Goal: Find specific page/section: Find specific page/section

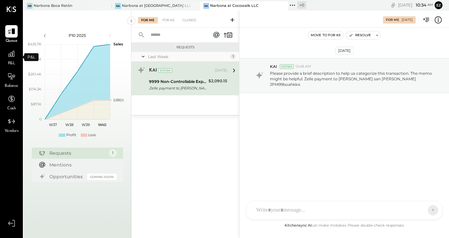
click at [11, 62] on span "P&L" at bounding box center [12, 64] width 8 height 6
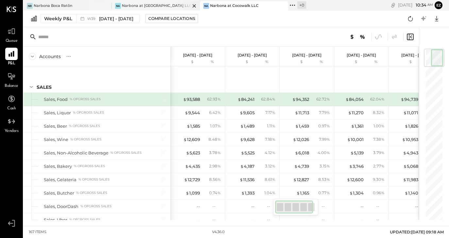
click at [156, 6] on div "Narbona at [GEOGRAPHIC_DATA] LLC" at bounding box center [156, 5] width 68 height 5
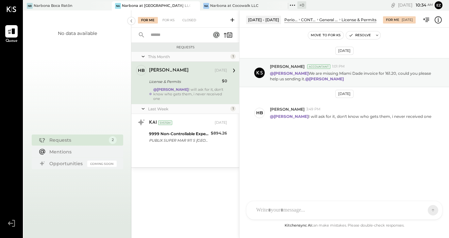
click at [3, 82] on ul "Queue" at bounding box center [11, 122] width 22 height 194
click at [55, 4] on div "Narbona Boca Ratōn" at bounding box center [53, 5] width 39 height 5
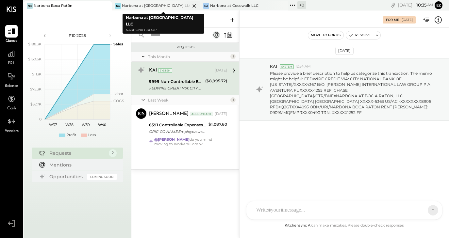
click at [139, 4] on div "Narbona at [GEOGRAPHIC_DATA] LLC" at bounding box center [156, 5] width 68 height 5
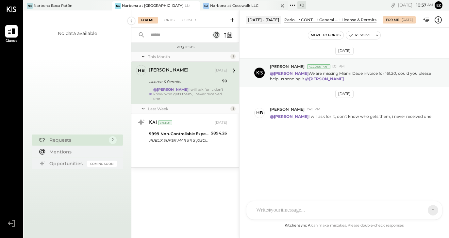
click at [251, 5] on div "Narbona at Cocowalk LLC" at bounding box center [234, 5] width 48 height 5
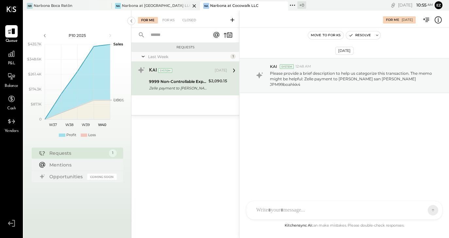
click at [164, 3] on div "Na Narbona at [GEOGRAPHIC_DATA] LLC" at bounding box center [151, 6] width 78 height 6
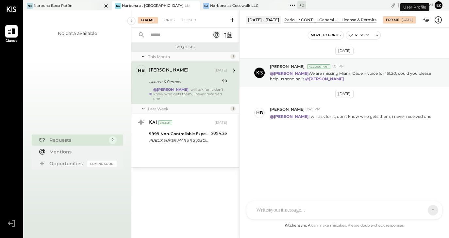
click at [75, 7] on div "[PERSON_NAME] Boca Ratōn" at bounding box center [63, 6] width 78 height 6
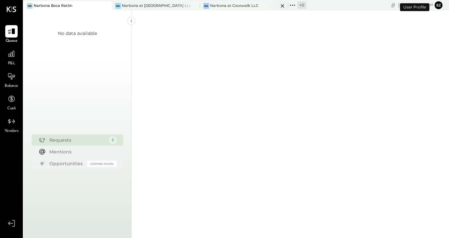
click at [241, 3] on div "Na Narbona at Cocowalk LLC" at bounding box center [239, 6] width 78 height 6
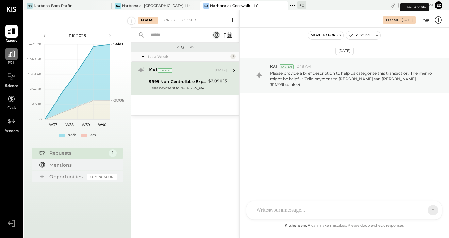
click at [11, 56] on icon at bounding box center [11, 54] width 7 height 7
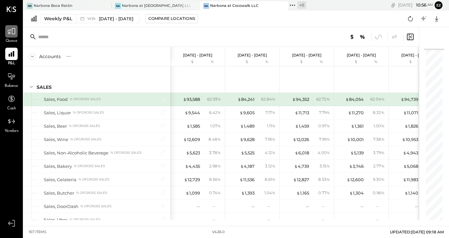
click at [15, 37] on div at bounding box center [11, 31] width 12 height 12
